Goal: Feedback & Contribution: Contribute content

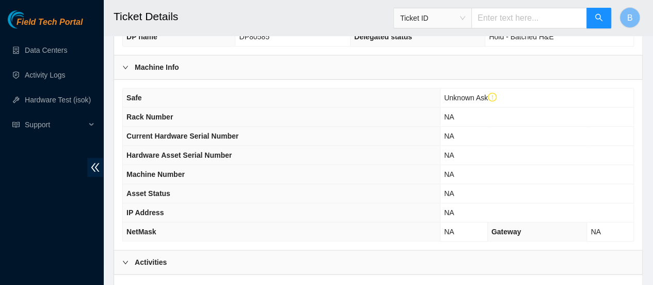
scroll to position [512, 0]
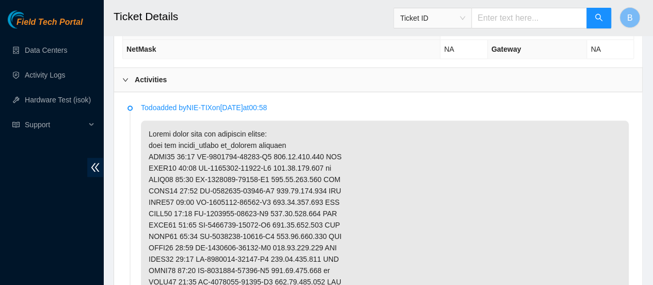
click at [126, 76] on icon "right" at bounding box center [125, 79] width 6 height 6
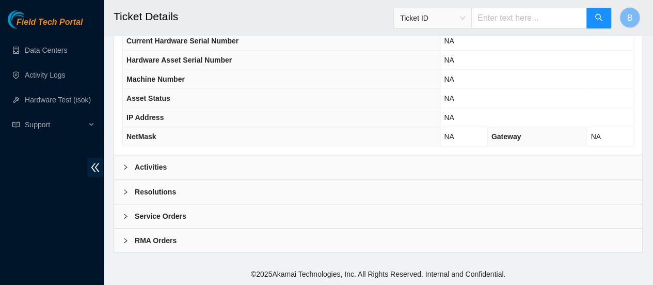
scroll to position [419, 0]
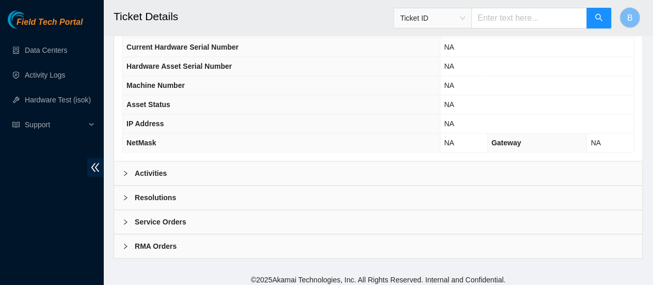
click at [125, 194] on icon "right" at bounding box center [125, 197] width 6 height 6
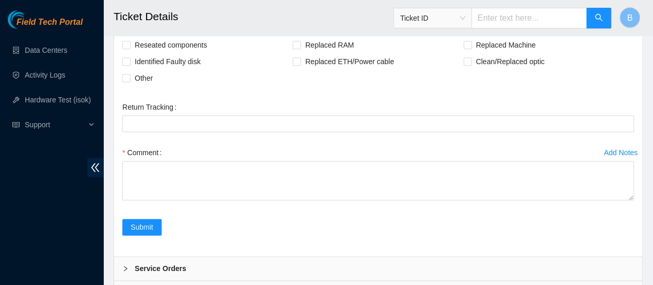
scroll to position [617, 0]
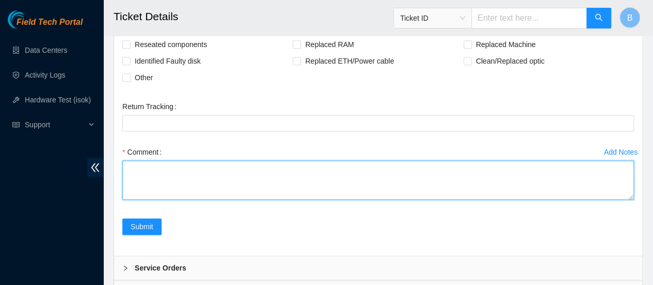
click at [153, 175] on textarea "Comment" at bounding box center [378, 179] width 512 height 39
type textarea "All Machines Confirmed and powered down"
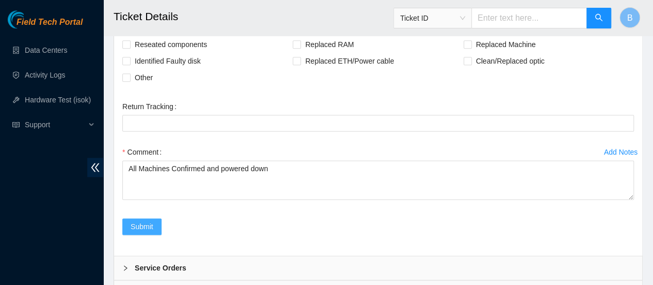
click at [142, 220] on span "Submit" at bounding box center [142, 225] width 23 height 11
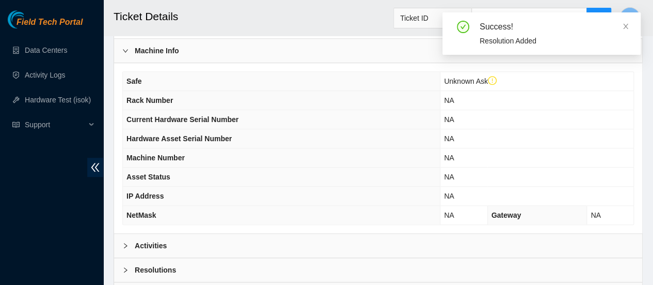
scroll to position [419, 0]
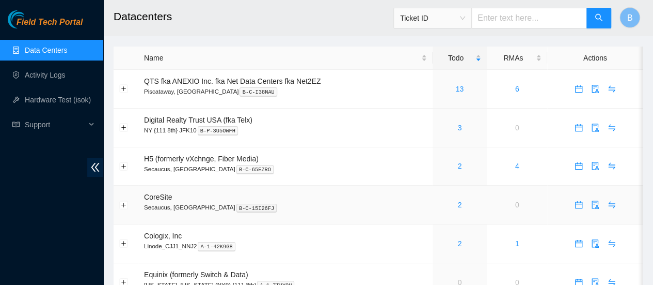
click at [454, 205] on div "2" at bounding box center [459, 204] width 43 height 11
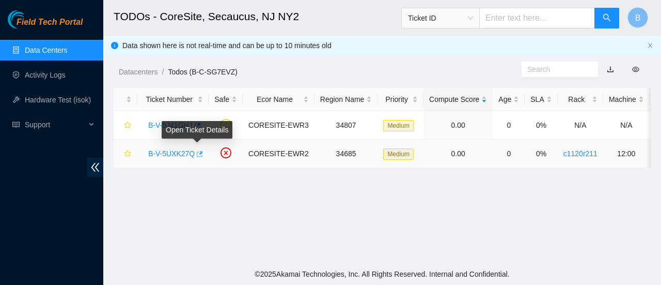
click at [197, 154] on icon "button" at bounding box center [198, 153] width 7 height 7
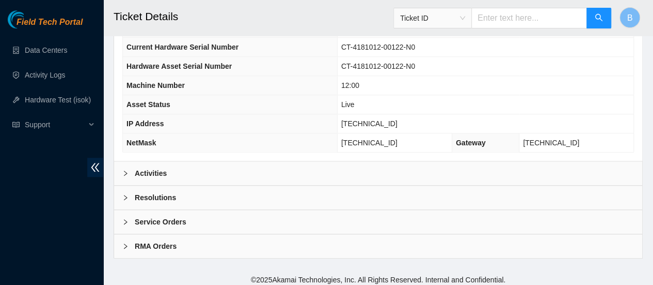
scroll to position [418, 0]
click at [171, 169] on div "Activities" at bounding box center [378, 174] width 528 height 24
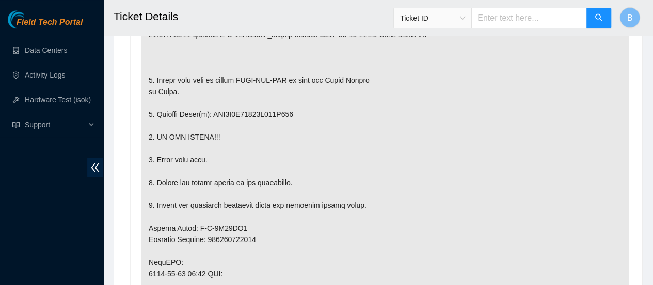
scroll to position [669, 0]
drag, startPoint x: 495, startPoint y: 164, endPoint x: 432, endPoint y: 135, distance: 68.6
click at [432, 135] on p at bounding box center [385, 255] width 488 height 583
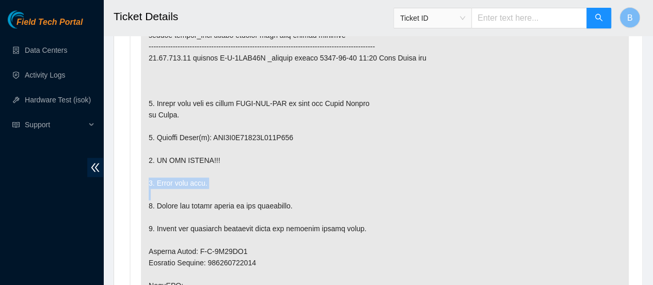
scroll to position [643, 0]
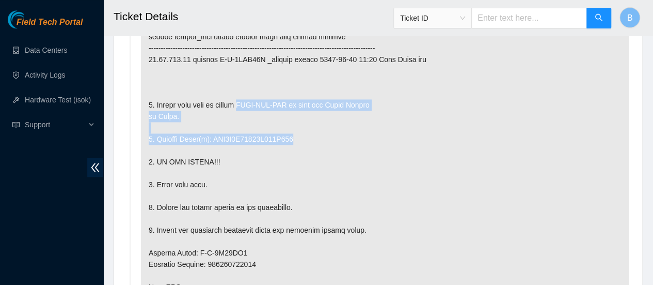
drag, startPoint x: 432, startPoint y: 135, endPoint x: 235, endPoint y: 104, distance: 199.2
click at [235, 104] on p at bounding box center [385, 280] width 488 height 583
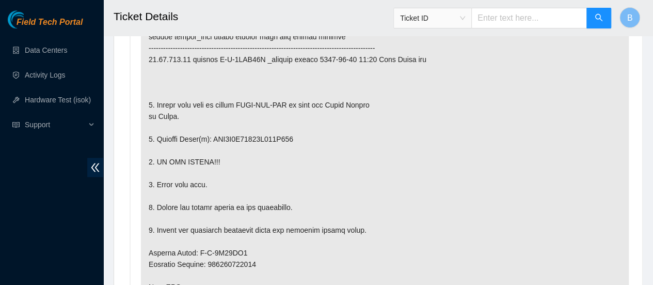
click at [592, 64] on p at bounding box center [385, 280] width 488 height 583
drag, startPoint x: 326, startPoint y: 113, endPoint x: 447, endPoint y: 106, distance: 121.5
click at [447, 106] on p at bounding box center [385, 280] width 488 height 583
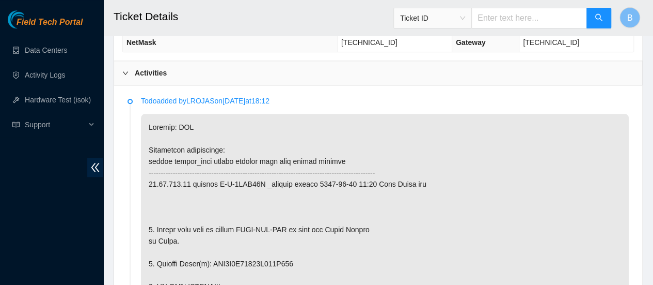
scroll to position [520, 0]
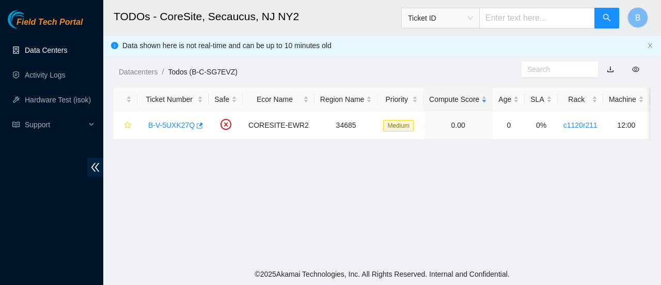
click at [25, 50] on link "Data Centers" at bounding box center [46, 50] width 42 height 8
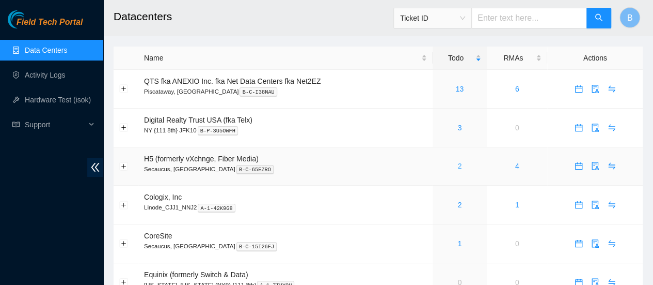
click at [459, 166] on link "2" at bounding box center [459, 166] width 4 height 8
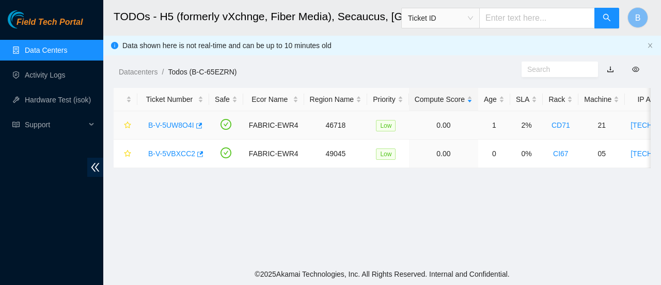
click at [203, 122] on td "B-V-5UW8O4I" at bounding box center [173, 125] width 72 height 28
click at [199, 120] on button "button" at bounding box center [198, 125] width 8 height 17
click at [39, 48] on link "Data Centers" at bounding box center [46, 50] width 42 height 8
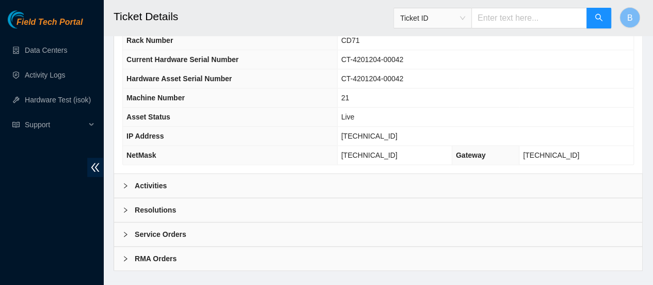
scroll to position [422, 0]
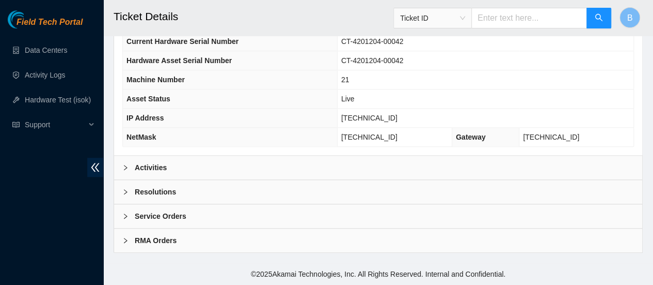
click at [137, 160] on div "Activities" at bounding box center [378, 167] width 528 height 24
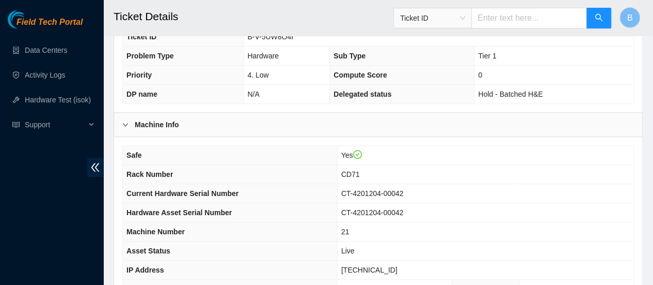
scroll to position [242, 0]
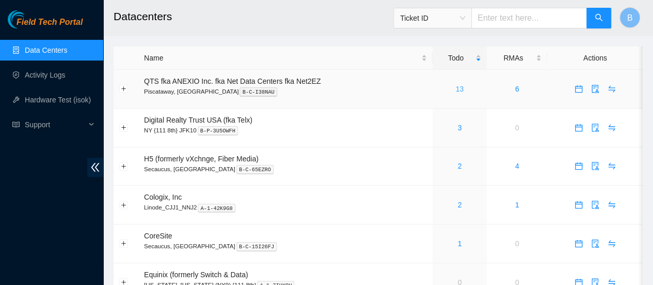
click at [457, 91] on link "13" at bounding box center [460, 89] width 8 height 8
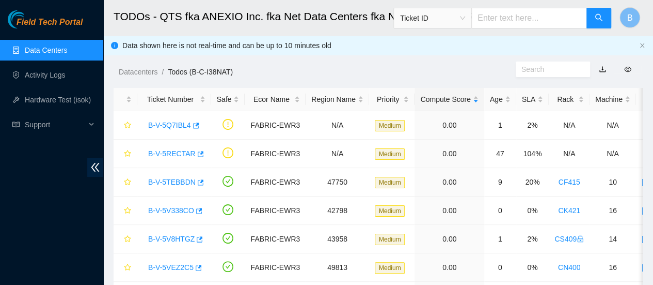
click at [42, 52] on link "Data Centers" at bounding box center [46, 50] width 42 height 8
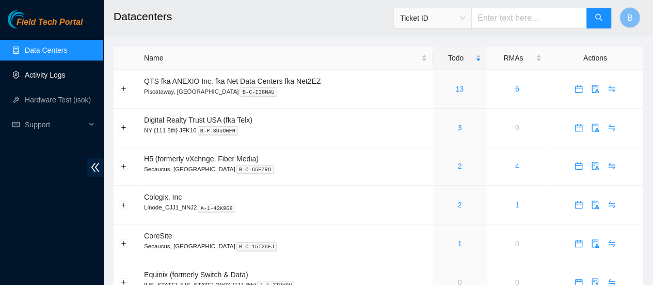
click at [39, 74] on link "Activity Logs" at bounding box center [45, 75] width 41 height 8
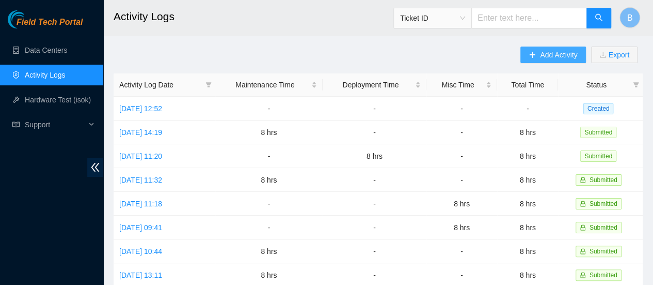
click at [545, 56] on span "Add Activity" at bounding box center [558, 54] width 37 height 11
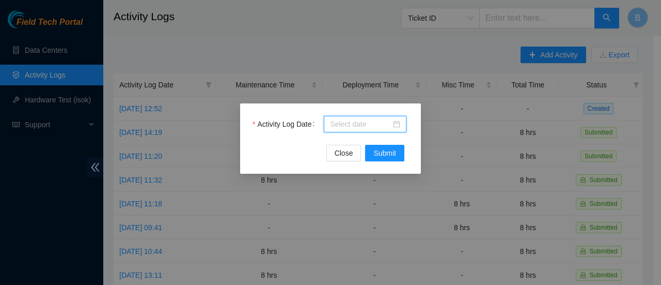
click at [381, 119] on body "Field Tech Portal Data Centers Activity Logs Hardware Test (isok) Support Activ…" at bounding box center [326, 142] width 653 height 285
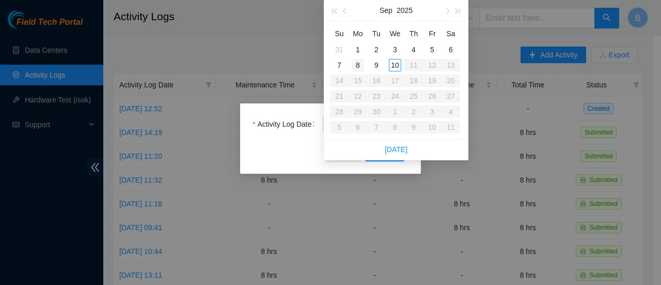
type input "[DATE]"
click at [361, 61] on div "8" at bounding box center [358, 65] width 12 height 12
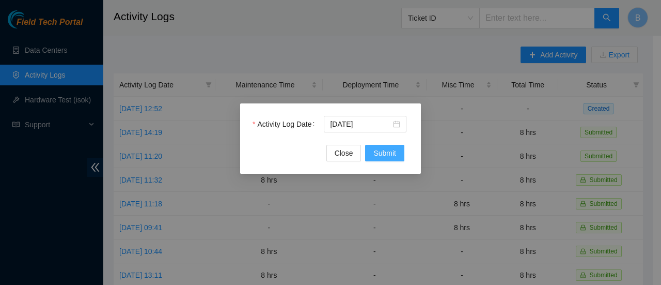
click at [386, 153] on span "Submit" at bounding box center [384, 152] width 23 height 11
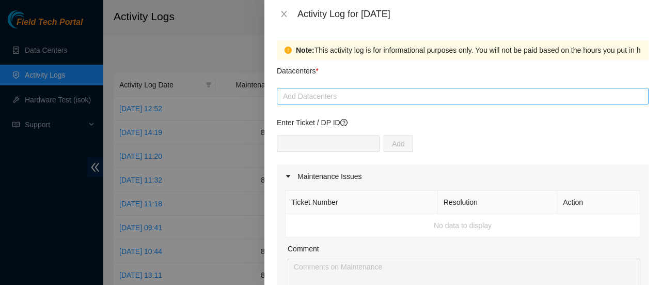
click at [331, 98] on div at bounding box center [462, 96] width 367 height 12
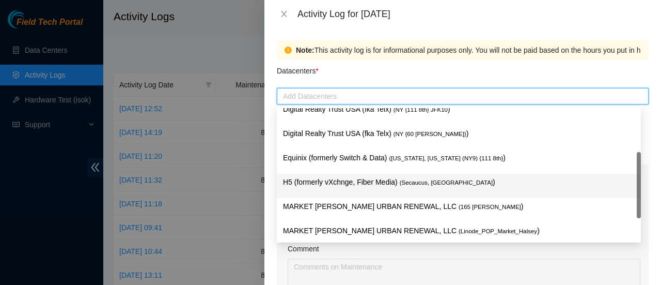
scroll to position [85, 0]
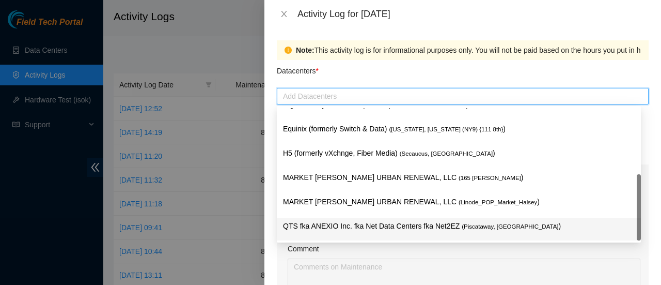
click at [367, 230] on p "QTS fka ANEXIO Inc. fka Net Data Centers fka Net2EZ ( Piscataway, NJ )" at bounding box center [459, 226] width 352 height 12
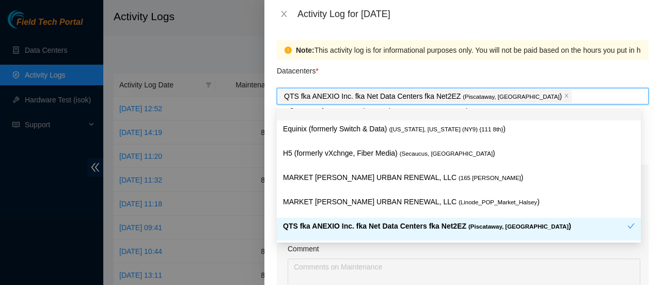
click at [399, 67] on div "Datacenters *" at bounding box center [463, 74] width 372 height 28
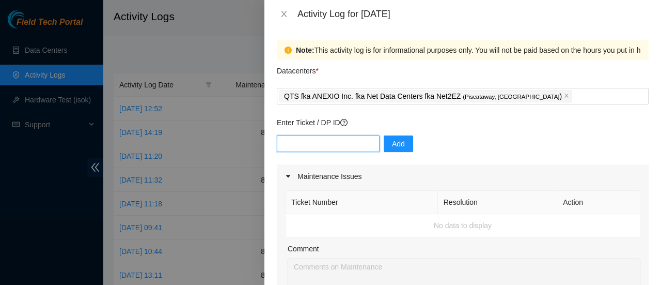
click at [321, 141] on input "text" at bounding box center [328, 143] width 103 height 17
paste input "DP82616"
type input "DP82616"
click at [392, 147] on span "Add" at bounding box center [398, 143] width 13 height 11
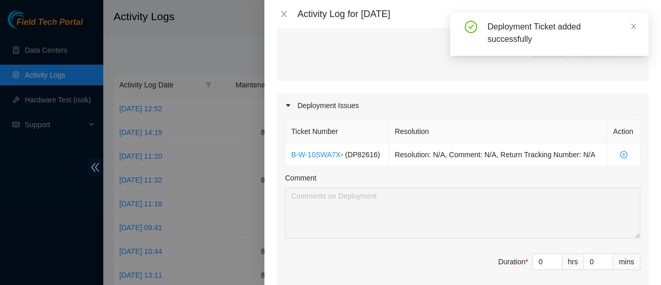
scroll to position [285, 0]
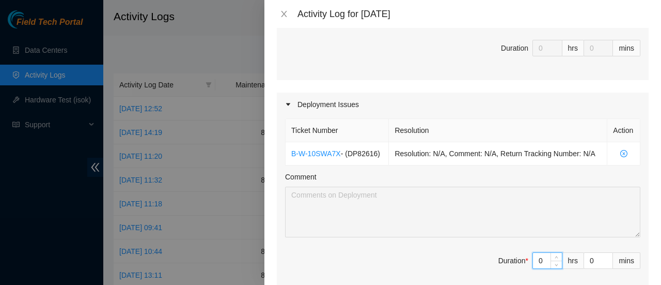
click at [535, 259] on input "0" at bounding box center [547, 259] width 29 height 15
type input "8"
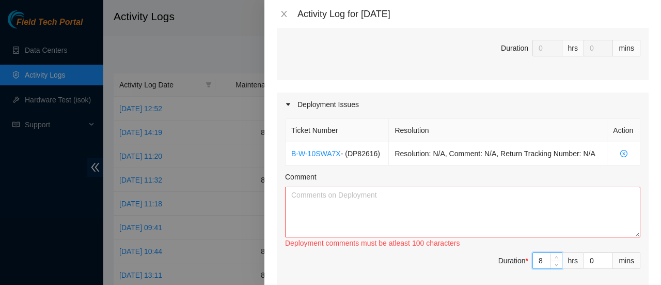
type input "8"
click at [378, 191] on textarea "Comment" at bounding box center [462, 211] width 355 height 51
paste textarea "DP82616"
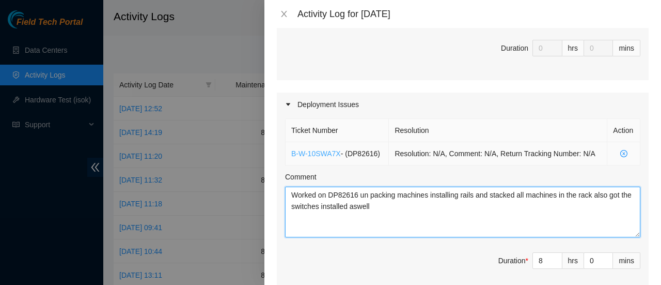
type textarea "Worked on DP82616 un packing machines installing rails and stacked all machines…"
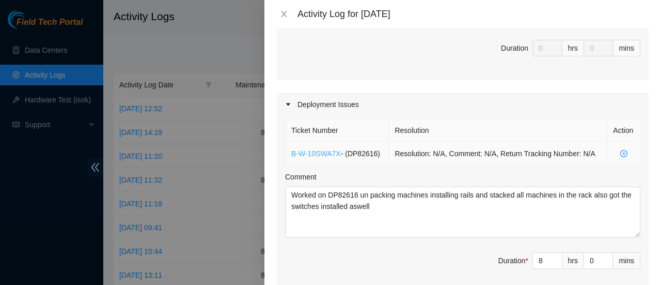
click at [313, 151] on link "B-W-10SWA7X" at bounding box center [316, 153] width 50 height 8
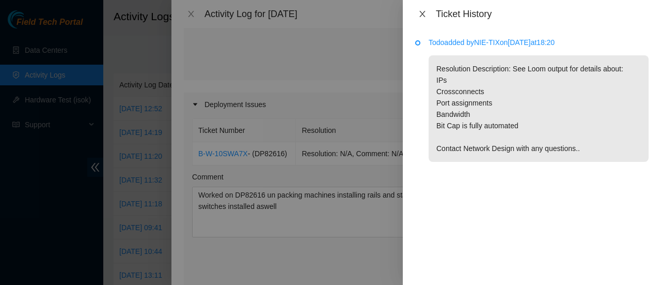
click at [425, 14] on icon "close" at bounding box center [422, 14] width 8 height 8
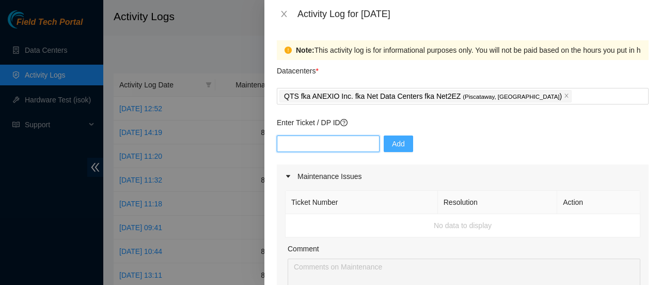
click at [328, 138] on input "text" at bounding box center [328, 143] width 103 height 17
paste input "DP77470"
type input "DP77470"
click at [399, 145] on button "Add" at bounding box center [398, 143] width 29 height 17
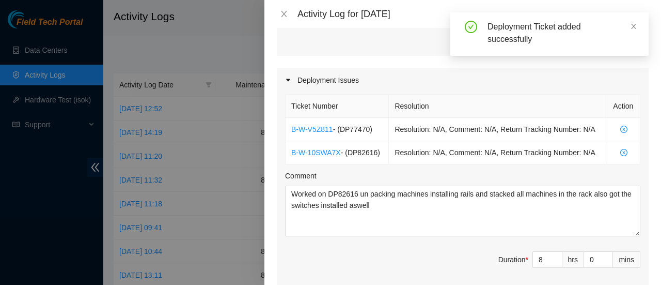
scroll to position [347, 0]
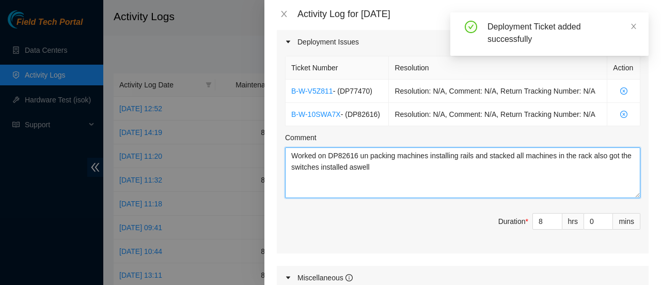
click at [356, 151] on textarea "Worked on DP82616 un packing machines installing rails and stacked all machines…" at bounding box center [462, 172] width 355 height 51
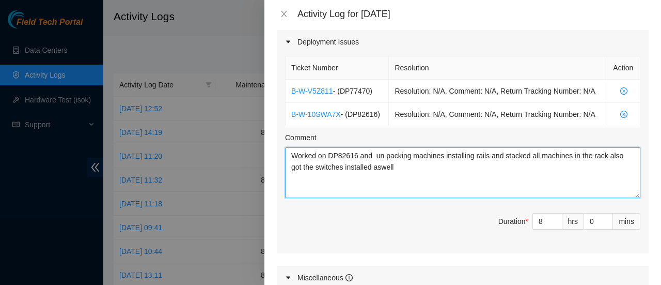
paste textarea "DP77470"
click at [412, 156] on textarea "Worked on DP82616 and DP77470 un packing machines installing rails and stacked …" at bounding box center [462, 172] width 355 height 51
click at [438, 187] on textarea "Worked on DP82616 and DP77470 unpacking machines installing rails and stacked a…" at bounding box center [462, 172] width 355 height 51
click at [458, 167] on textarea "Worked on DP82616 and DP77470 unpacking machines installing rails and stacked a…" at bounding box center [462, 172] width 355 height 51
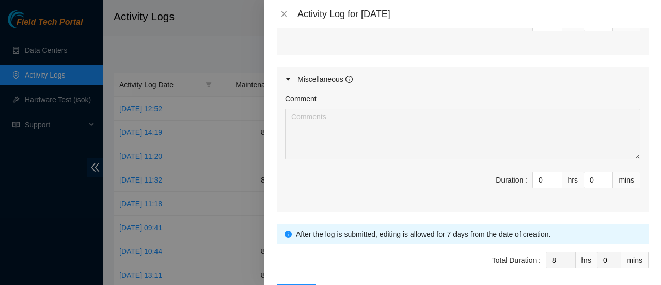
scroll to position [581, 0]
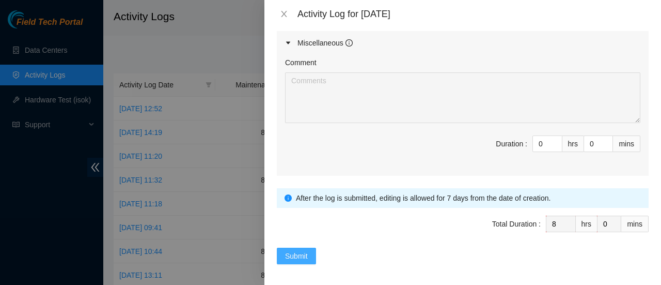
type textarea "Worked on DP82616 and DP77470 unpacking machines installing rails and stacked a…"
click at [284, 250] on button "Submit" at bounding box center [296, 255] width 39 height 17
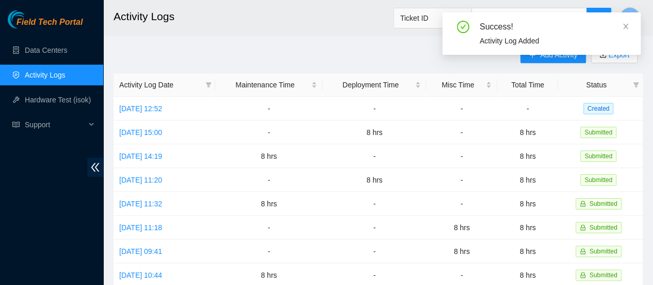
click at [551, 57] on div "Success! Activity Log Added" at bounding box center [542, 37] width 198 height 51
click at [624, 26] on icon "close" at bounding box center [625, 26] width 7 height 7
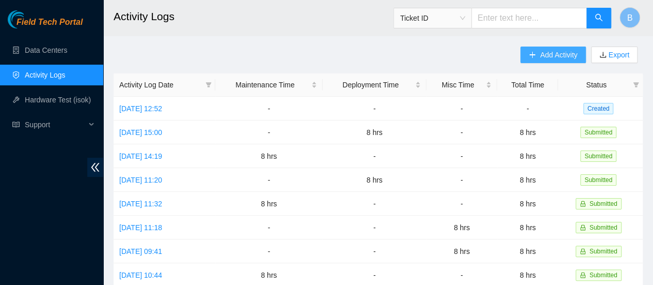
click at [560, 55] on span "Add Activity" at bounding box center [558, 54] width 37 height 11
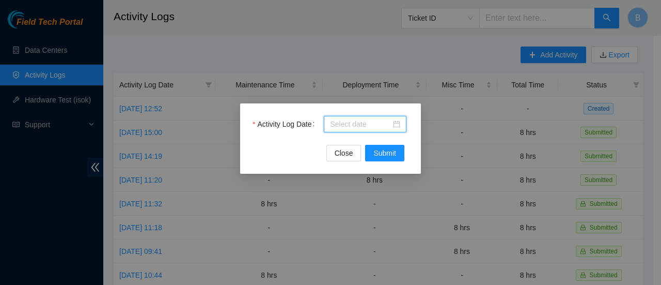
click at [367, 128] on body "Field Tech Portal Data Centers Activity Logs Hardware Test (isok) Support Activ…" at bounding box center [326, 142] width 653 height 285
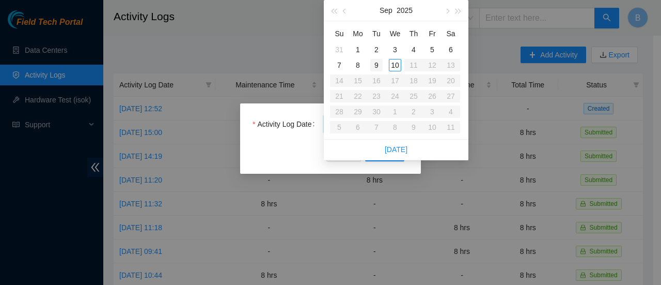
type input "2025-09-09"
click at [377, 67] on div "9" at bounding box center [376, 65] width 12 height 12
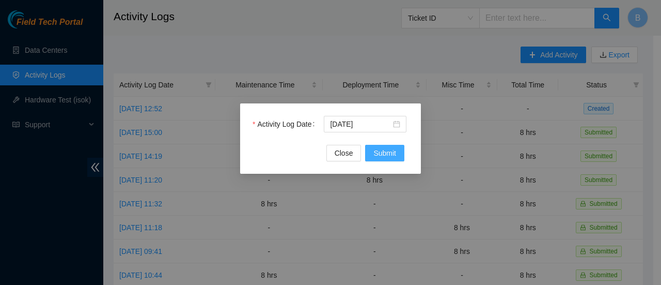
click at [397, 158] on button "Submit" at bounding box center [384, 153] width 39 height 17
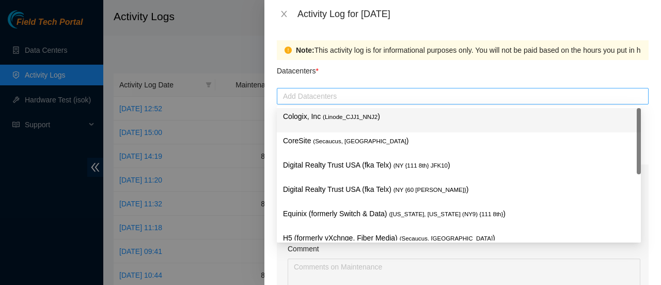
click at [325, 89] on div "Add Datacenters" at bounding box center [463, 96] width 372 height 17
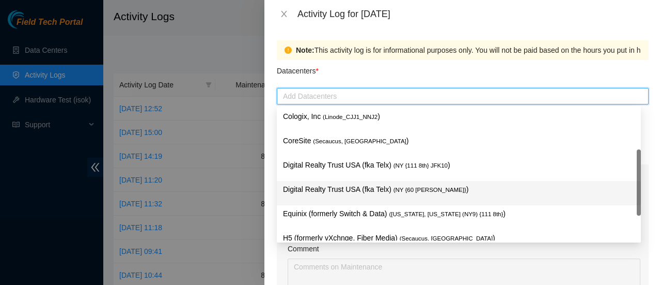
scroll to position [85, 0]
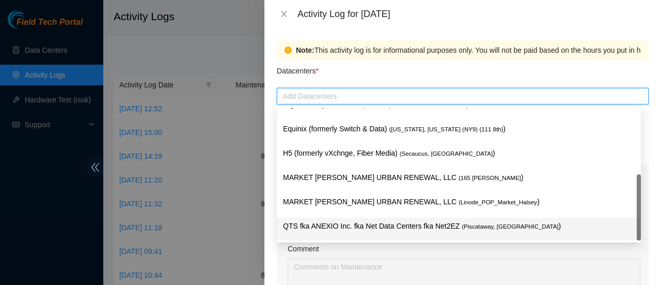
click at [320, 222] on p "QTS fka ANEXIO Inc. fka Net Data Centers fka Net2EZ ( Piscataway, NJ )" at bounding box center [459, 226] width 352 height 12
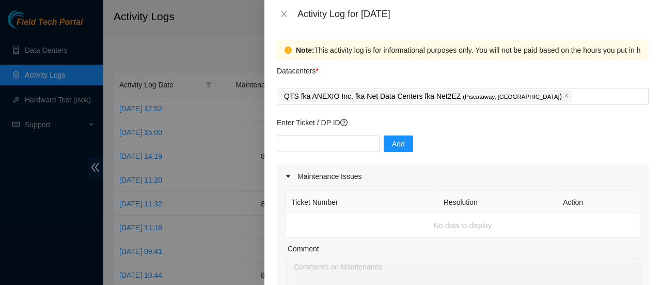
click at [392, 79] on div "Datacenters *" at bounding box center [463, 74] width 372 height 28
click at [332, 140] on input "text" at bounding box center [328, 143] width 103 height 17
paste input "DP77470"
type input "DP77470"
click at [394, 145] on span "Add" at bounding box center [398, 143] width 13 height 11
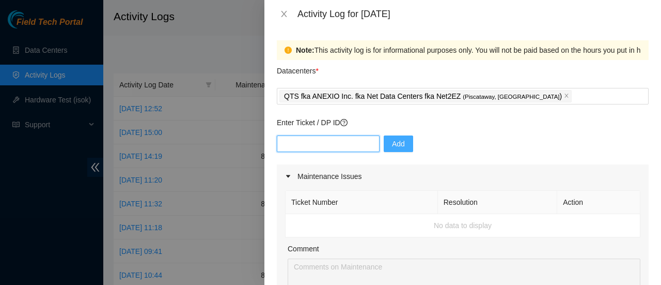
click at [336, 144] on input "text" at bounding box center [328, 143] width 103 height 17
paste input "DP82616"
type input "DP82616"
click at [392, 145] on span "Add" at bounding box center [398, 143] width 13 height 11
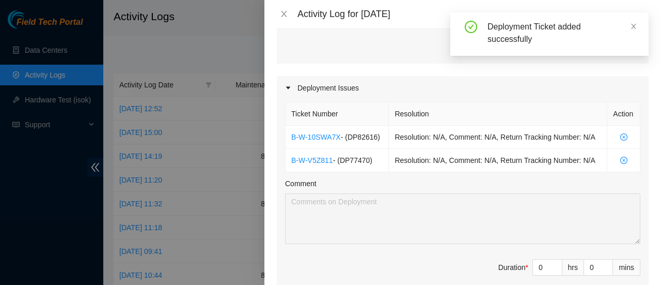
scroll to position [381, 0]
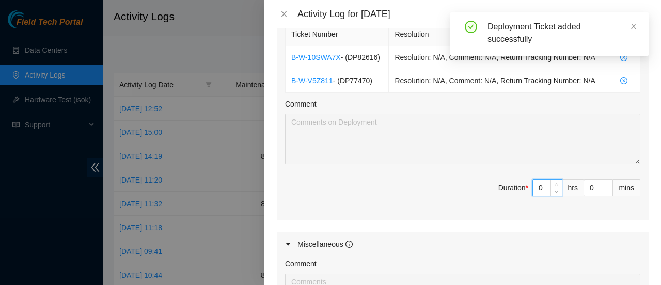
click at [535, 184] on input "0" at bounding box center [547, 187] width 29 height 15
type input "8"
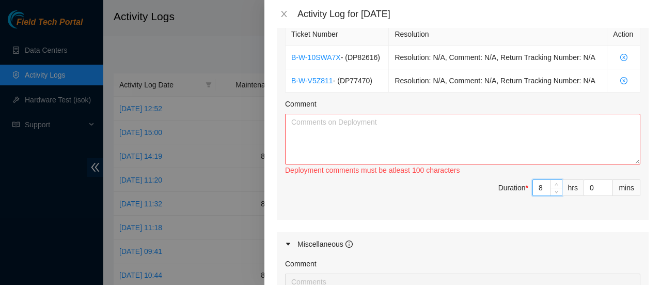
type input "8"
click at [492, 122] on textarea "Comment" at bounding box center [462, 139] width 355 height 51
paste textarea "DP82616"
drag, startPoint x: 369, startPoint y: 79, endPoint x: 342, endPoint y: 78, distance: 26.9
click at [342, 78] on span "- ( DP77470 )" at bounding box center [352, 80] width 39 height 8
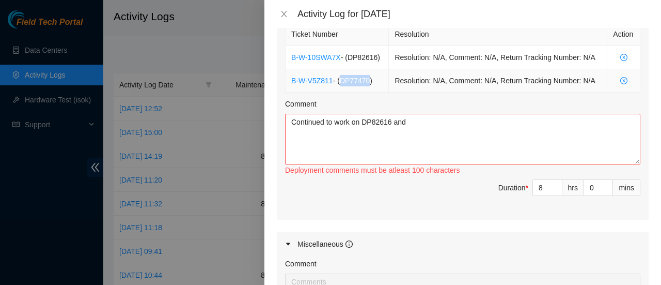
copy span "DP77470"
click at [436, 120] on textarea "Continued to work on DP82616 and" at bounding box center [462, 139] width 355 height 51
paste textarea "DP77470"
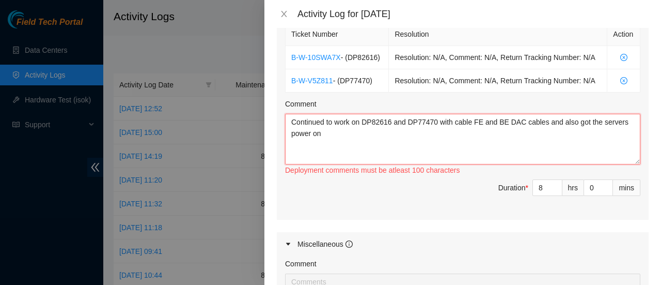
click at [469, 117] on textarea "Continued to work on DP82616 and DP77470 with cable FE and BE DAC cables and al…" at bounding box center [462, 139] width 355 height 51
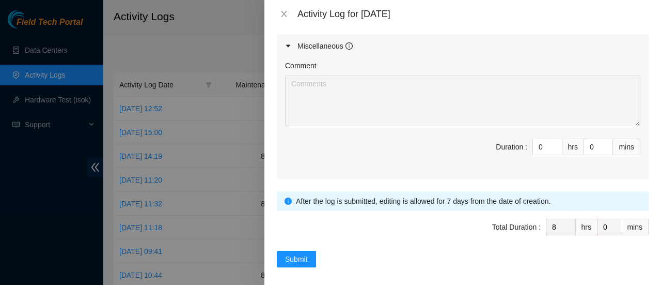
scroll to position [581, 0]
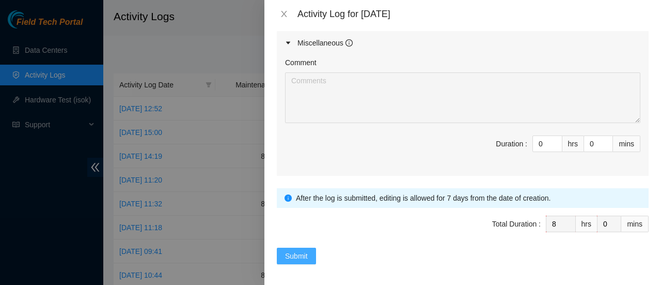
type textarea "Continued to work on DP82616 and DP77470 with cable mangement for FE and BE DAC…"
click at [303, 251] on span "Submit" at bounding box center [296, 255] width 23 height 11
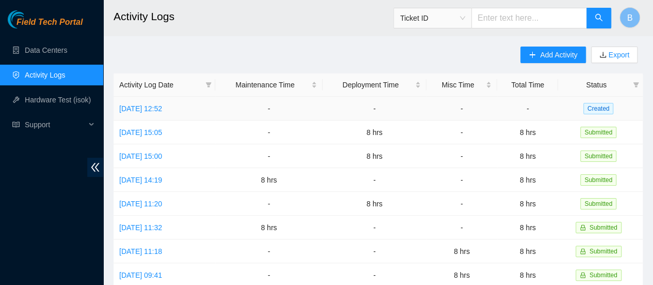
click at [157, 101] on td "Wed, 10 Sep 2025 12:52" at bounding box center [165, 109] width 102 height 24
click at [153, 106] on link "Wed, 10 Sep 2025 12:52" at bounding box center [140, 108] width 43 height 8
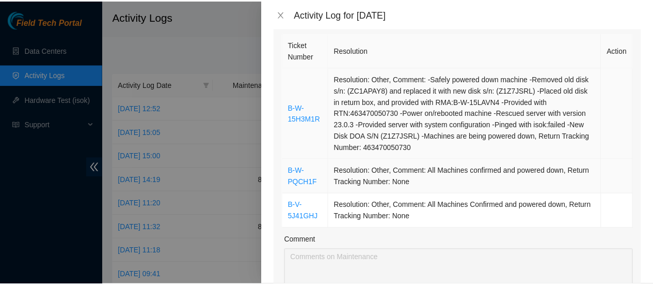
scroll to position [158, 0]
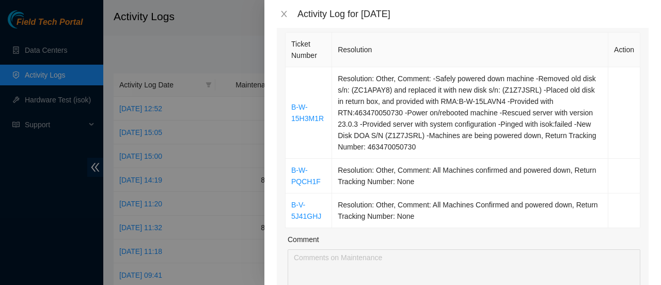
click at [28, 20] on div at bounding box center [330, 142] width 661 height 285
click at [283, 11] on icon "close" at bounding box center [284, 14] width 8 height 8
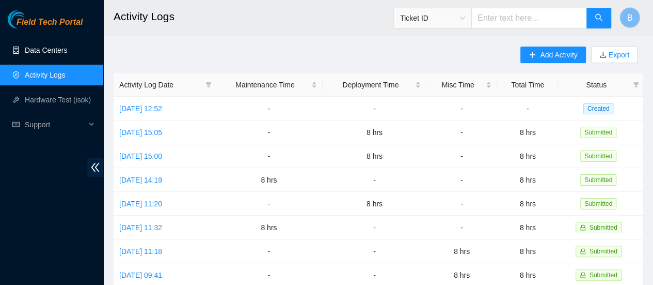
click at [46, 53] on link "Data Centers" at bounding box center [46, 50] width 42 height 8
